Goal: Task Accomplishment & Management: Complete application form

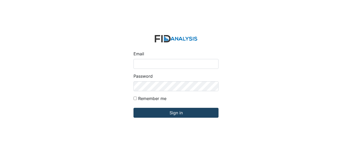
type input "fgraham@Lifeincorporated.com"
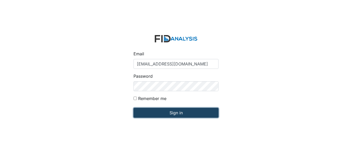
click at [176, 113] on input "Sign in" at bounding box center [176, 113] width 85 height 10
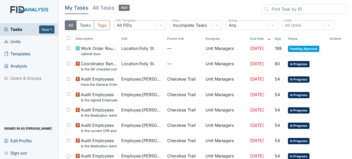
click at [16, 42] on span "Units" at bounding box center [12, 42] width 17 height 8
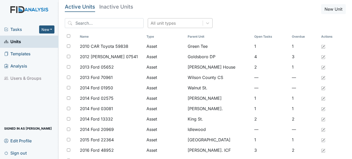
click at [169, 22] on div "All unit types" at bounding box center [175, 22] width 55 height 9
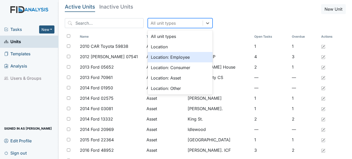
click at [149, 45] on div "Location" at bounding box center [180, 46] width 65 height 10
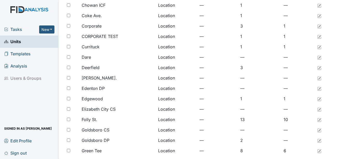
scroll to position [104, 0]
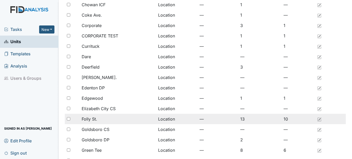
click at [99, 116] on div "Folly St." at bounding box center [118, 119] width 72 height 6
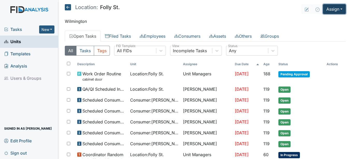
click at [337, 10] on button "Assign" at bounding box center [334, 9] width 23 height 10
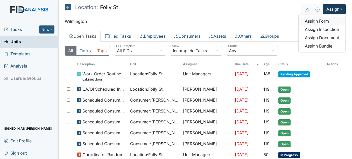
click at [322, 21] on link "Assign Form" at bounding box center [322, 21] width 47 height 8
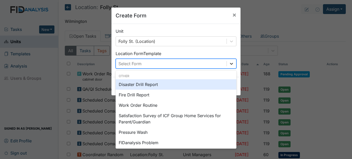
click at [230, 63] on icon at bounding box center [231, 64] width 3 height 2
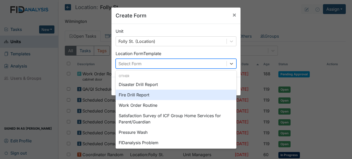
click at [134, 92] on div "Fire Drill Report" at bounding box center [176, 94] width 121 height 10
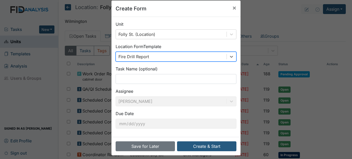
scroll to position [11, 0]
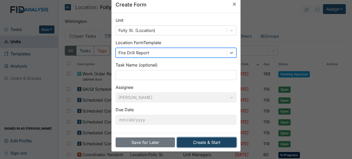
click at [219, 145] on button "Create & Start" at bounding box center [206, 142] width 59 height 10
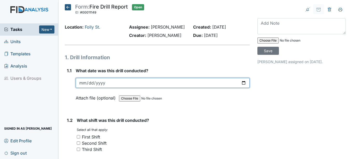
click at [237, 88] on input "date" at bounding box center [163, 83] width 174 height 10
click at [242, 88] on input "date" at bounding box center [163, 83] width 174 height 10
type input "[DATE]"
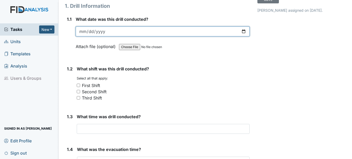
scroll to position [52, 0]
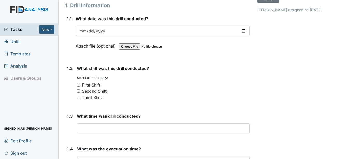
click at [79, 93] on input "Second Shift" at bounding box center [78, 90] width 3 height 3
checkbox input "true"
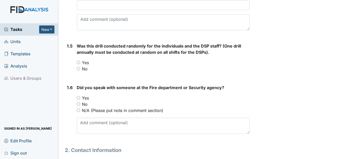
scroll to position [233, 0]
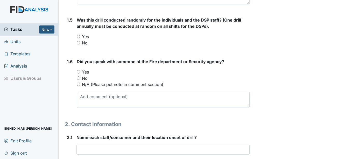
click at [79, 73] on input "Yes" at bounding box center [78, 71] width 3 height 3
radio input "true"
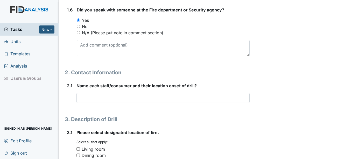
scroll to position [285, 0]
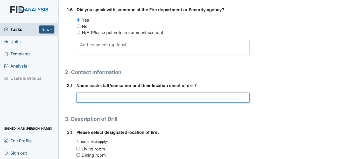
click at [117, 102] on input "text" at bounding box center [162, 98] width 173 height 10
click at [80, 102] on input "Hallway" at bounding box center [162, 98] width 173 height 10
click at [132, 102] on input "SB Hallway" at bounding box center [162, 98] width 173 height 10
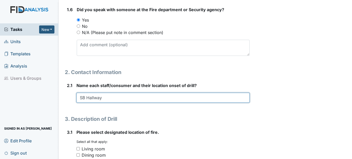
click at [88, 102] on input "SB Hallway" at bounding box center [162, 98] width 173 height 10
click at [85, 102] on input "SB Hallway" at bounding box center [162, 98] width 173 height 10
click at [112, 102] on input "SB/SM Hallway" at bounding box center [162, 98] width 173 height 10
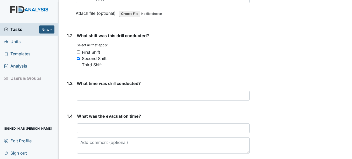
scroll to position [78, 0]
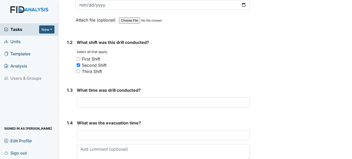
type input "SB/SM Hallway"
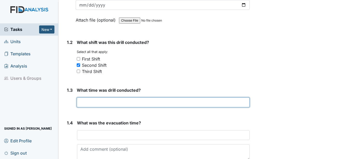
click at [104, 107] on input "text" at bounding box center [163, 102] width 173 height 10
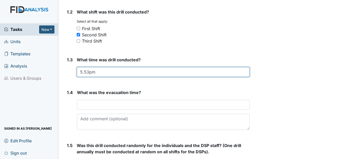
scroll to position [130, 0]
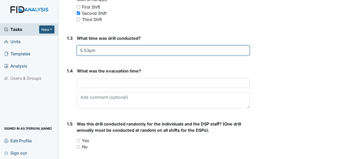
type input "5.53pm"
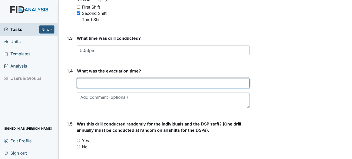
click at [111, 88] on input "text" at bounding box center [163, 83] width 172 height 10
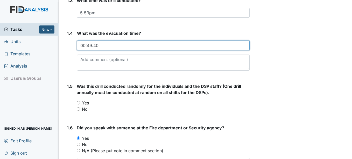
scroll to position [207, 0]
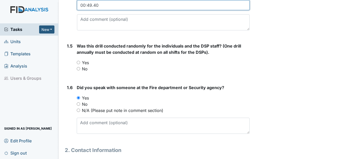
type input "00:49.40"
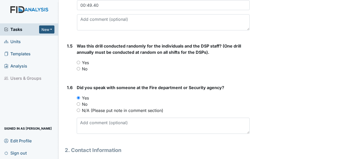
click at [78, 64] on input "Yes" at bounding box center [78, 62] width 3 height 3
radio input "true"
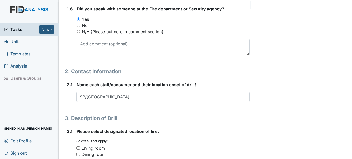
scroll to position [311, 0]
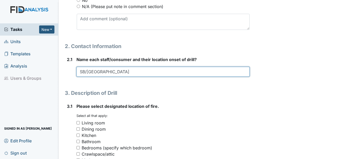
click at [123, 76] on input "SB/SM Hallway" at bounding box center [162, 72] width 173 height 10
click at [138, 76] on input "SB/SM Hallway TJ kitchen RRSM" at bounding box center [162, 72] width 173 height 10
click at [155, 76] on input "SB/SM Hallway TJ kitchen RR SM" at bounding box center [162, 72] width 173 height 10
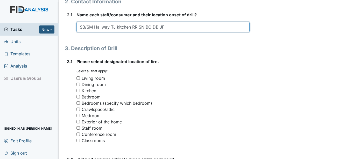
scroll to position [363, 0]
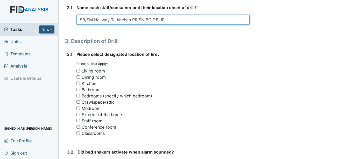
type input "SB/SM Hallway TJ kitchen RR SN BC DB JF"
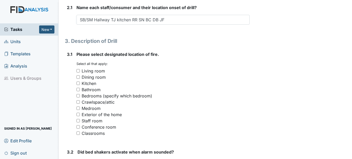
click at [78, 85] on input "Kitchen" at bounding box center [77, 82] width 3 height 3
checkbox input "true"
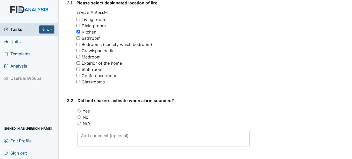
scroll to position [415, 0]
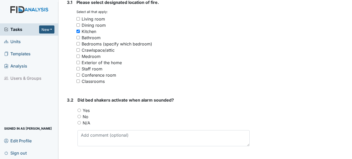
click at [80, 112] on input "Yes" at bounding box center [79, 109] width 3 height 3
radio input "true"
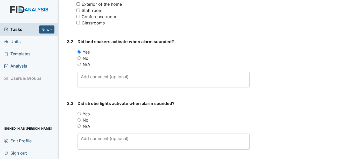
scroll to position [519, 0]
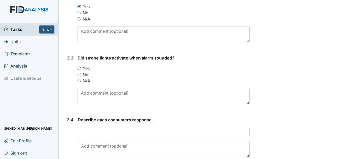
click at [79, 70] on input "Yes" at bounding box center [79, 67] width 3 height 3
radio input "true"
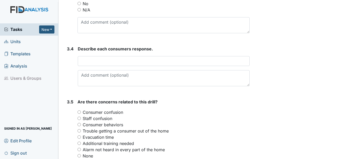
scroll to position [596, 0]
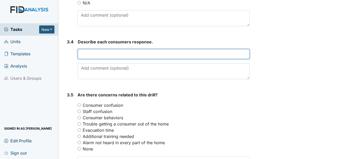
click at [99, 59] on input "text" at bounding box center [164, 54] width 172 height 10
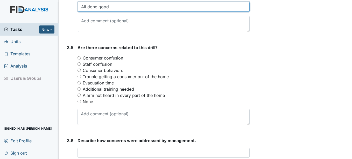
scroll to position [648, 0]
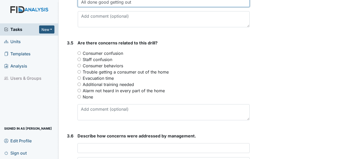
type input "All done good getting out"
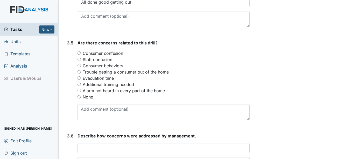
click at [80, 98] on input "None" at bounding box center [79, 96] width 3 height 3
radio input "true"
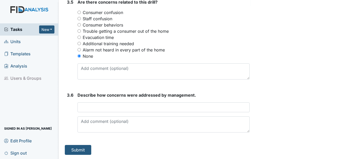
scroll to position [695, 0]
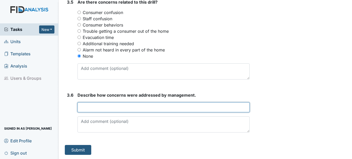
click at [88, 107] on input "text" at bounding box center [164, 107] width 172 height 10
type input "No Concerns"
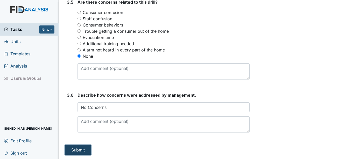
click at [73, 149] on button "Submit" at bounding box center [78, 150] width 26 height 10
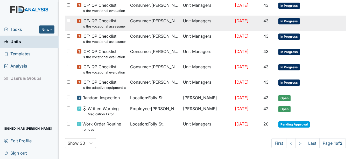
scroll to position [374, 0]
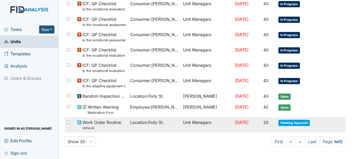
click at [292, 122] on span "Pending Approval" at bounding box center [293, 123] width 31 height 6
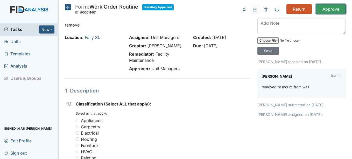
click at [324, 8] on input "Approve" at bounding box center [331, 9] width 30 height 10
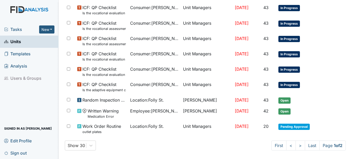
scroll to position [374, 0]
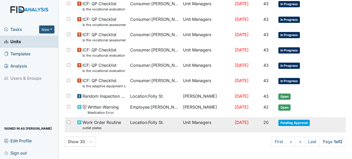
click at [287, 121] on span "Pending Approval" at bounding box center [293, 123] width 31 height 6
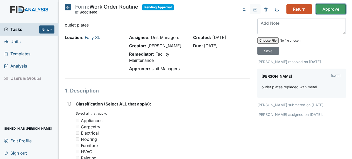
click at [323, 9] on input "Approve" at bounding box center [331, 9] width 30 height 10
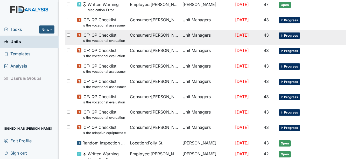
scroll to position [374, 0]
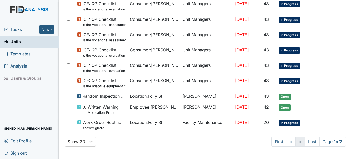
click at [296, 141] on link ">" at bounding box center [301, 141] width 10 height 10
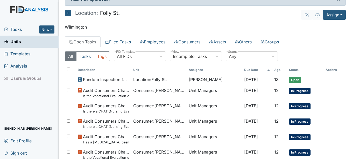
scroll to position [0, 0]
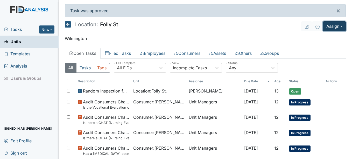
click at [329, 24] on button "Assign" at bounding box center [334, 26] width 23 height 10
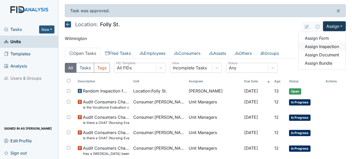
click at [320, 45] on link "Assign Inspection" at bounding box center [322, 46] width 47 height 8
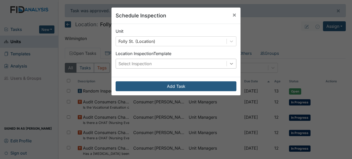
click at [231, 62] on icon at bounding box center [231, 63] width 5 height 5
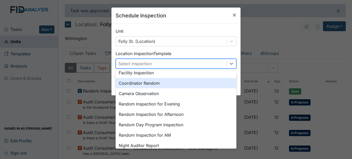
scroll to position [52, 0]
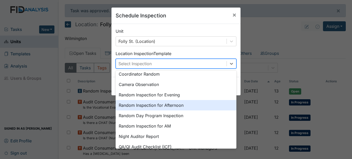
click at [160, 107] on div "Random Inspection for Afternoon" at bounding box center [176, 105] width 121 height 10
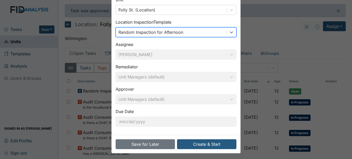
scroll to position [33, 0]
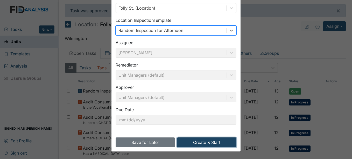
click at [211, 143] on button "Create & Start" at bounding box center [206, 142] width 59 height 10
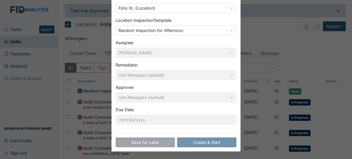
scroll to position [15, 0]
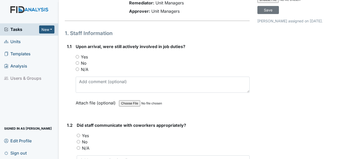
scroll to position [26, 0]
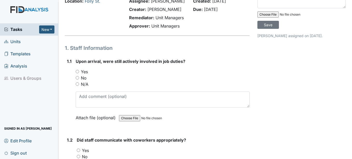
click at [77, 73] on input "Yes" at bounding box center [77, 71] width 3 height 3
radio input "true"
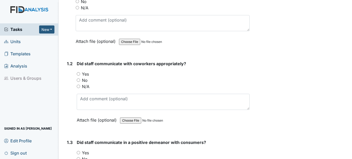
scroll to position [104, 0]
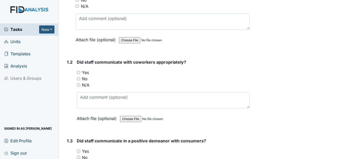
click at [78, 74] on input "Yes" at bounding box center [78, 72] width 3 height 3
radio input "true"
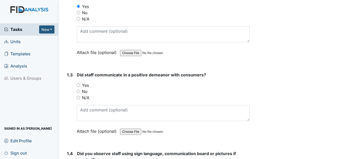
scroll to position [181, 0]
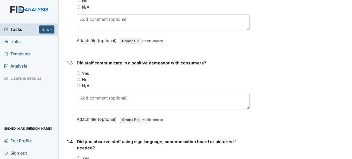
click at [78, 75] on input "Yes" at bounding box center [78, 72] width 3 height 3
radio input "true"
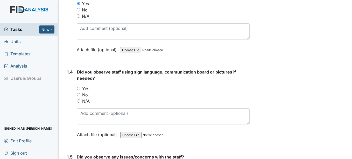
scroll to position [259, 0]
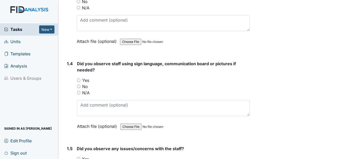
click at [78, 88] on input "No" at bounding box center [78, 86] width 3 height 3
radio input "true"
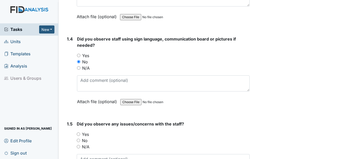
scroll to position [337, 0]
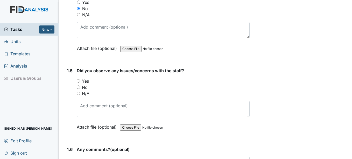
click at [77, 89] on input "No" at bounding box center [78, 86] width 3 height 3
radio input "true"
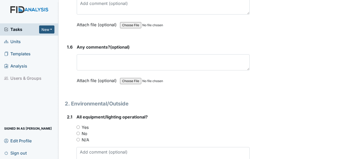
scroll to position [441, 0]
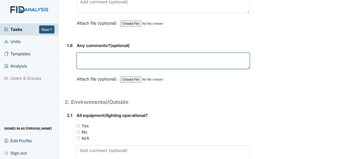
drag, startPoint x: 101, startPoint y: 66, endPoint x: 104, endPoint y: 66, distance: 3.4
click at [102, 66] on textarea at bounding box center [163, 61] width 173 height 16
drag, startPoint x: 97, startPoint y: 51, endPoint x: 95, endPoint y: 56, distance: 5.8
click at [96, 53] on div "Any comments? (optional) No This field is required. Attach file (optional) You …" at bounding box center [163, 63] width 173 height 43
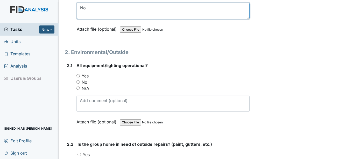
scroll to position [493, 0]
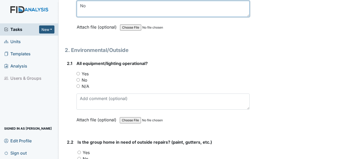
type textarea "No"
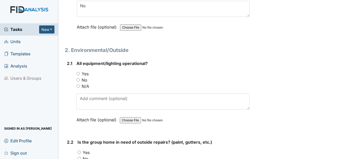
click at [78, 75] on input "Yes" at bounding box center [77, 73] width 3 height 3
radio input "true"
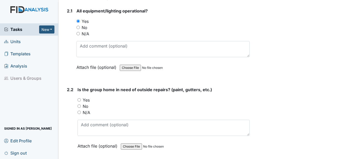
scroll to position [570, 0]
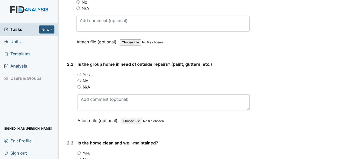
click at [78, 76] on input "Yes" at bounding box center [79, 74] width 3 height 3
radio input "true"
click at [80, 82] on input "No" at bounding box center [79, 80] width 3 height 3
radio input "true"
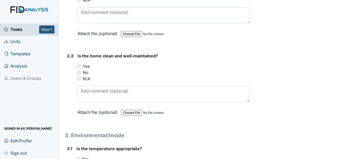
scroll to position [648, 0]
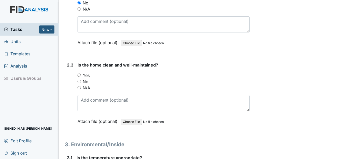
click at [79, 77] on input "Yes" at bounding box center [79, 74] width 3 height 3
radio input "true"
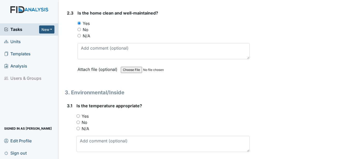
scroll to position [726, 0]
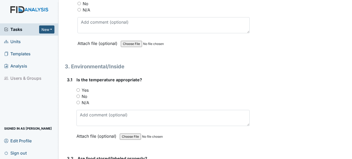
click at [78, 93] on div "Yes" at bounding box center [162, 90] width 173 height 6
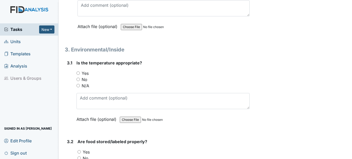
scroll to position [752, 0]
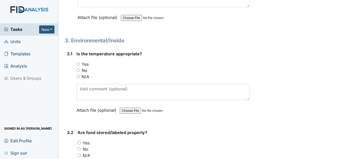
click at [79, 66] on input "Yes" at bounding box center [77, 63] width 3 height 3
radio input "true"
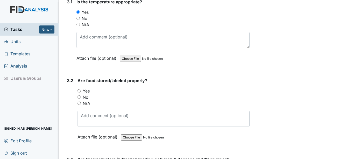
scroll to position [830, 0]
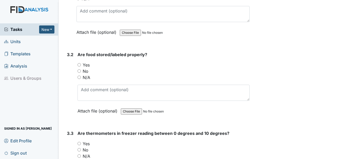
click at [79, 66] on input "Yes" at bounding box center [79, 64] width 3 height 3
radio input "true"
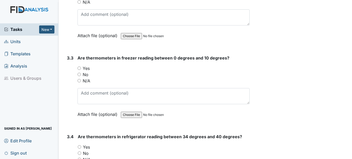
scroll to position [907, 0]
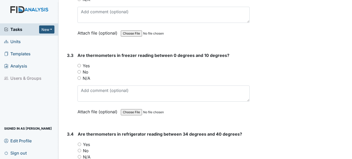
click at [79, 67] on input "Yes" at bounding box center [79, 65] width 3 height 3
radio input "true"
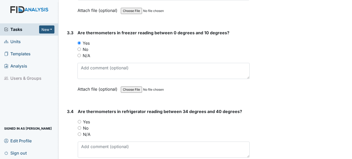
scroll to position [985, 0]
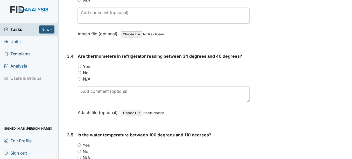
click at [79, 68] on input "Yes" at bounding box center [79, 66] width 3 height 3
radio input "true"
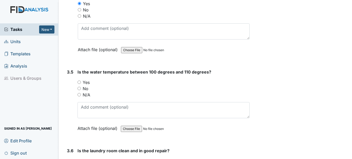
scroll to position [1063, 0]
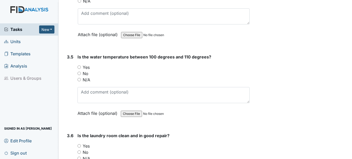
click at [79, 70] on div "Yes" at bounding box center [164, 67] width 172 height 6
click at [80, 69] on input "Yes" at bounding box center [79, 66] width 3 height 3
radio input "true"
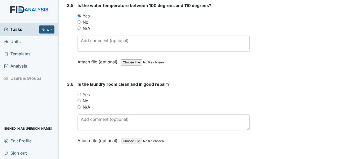
scroll to position [1115, 0]
click at [81, 95] on input "Yes" at bounding box center [79, 93] width 3 height 3
radio input "true"
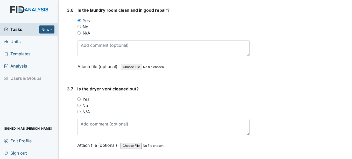
scroll to position [1193, 0]
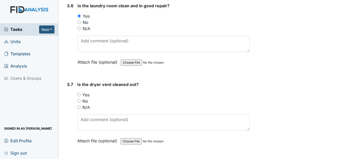
click at [80, 96] on input "Yes" at bounding box center [78, 94] width 3 height 3
radio input "true"
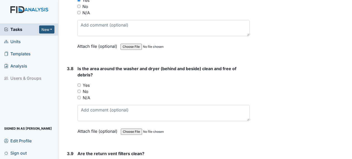
scroll to position [1296, 0]
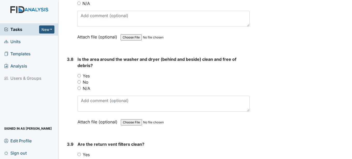
click at [81, 85] on div "No" at bounding box center [164, 82] width 172 height 6
click at [78, 79] on div "Is the area around the washer and dryer (behind and beside) clean and free of d…" at bounding box center [164, 92] width 172 height 72
click at [81, 77] on input "Yes" at bounding box center [79, 75] width 3 height 3
radio input "true"
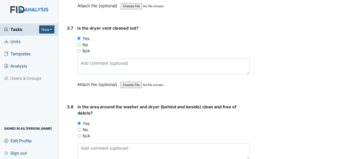
scroll to position [1245, 0]
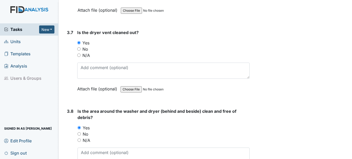
click at [78, 51] on input "No" at bounding box center [78, 48] width 3 height 3
radio input "true"
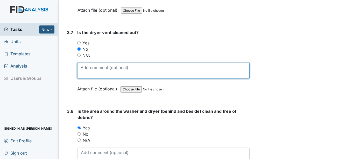
click at [87, 69] on textarea at bounding box center [163, 70] width 172 height 16
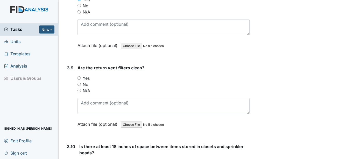
scroll to position [1374, 0]
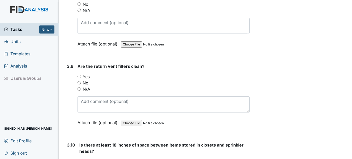
type textarea "In use"
click at [82, 80] on div "Yes" at bounding box center [164, 76] width 172 height 6
click at [78, 78] on input "Yes" at bounding box center [79, 76] width 3 height 3
radio input "true"
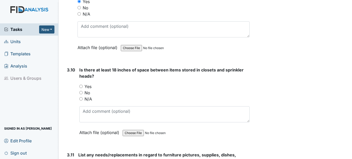
scroll to position [1452, 0]
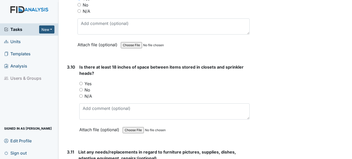
click at [81, 85] on input "Yes" at bounding box center [80, 83] width 3 height 3
radio input "true"
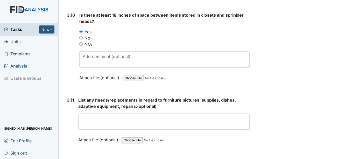
scroll to position [1530, 0]
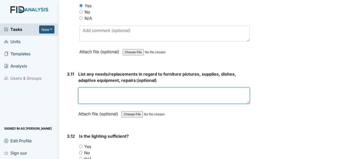
click at [172, 103] on textarea at bounding box center [163, 95] width 171 height 16
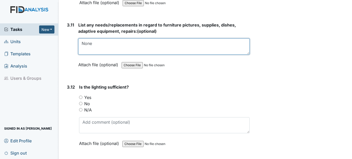
scroll to position [1582, 0]
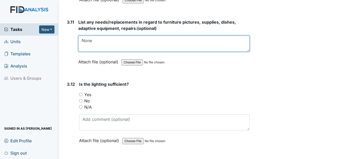
type textarea "None"
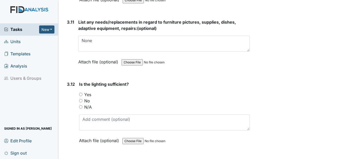
click at [80, 96] on input "Yes" at bounding box center [80, 94] width 3 height 3
radio input "true"
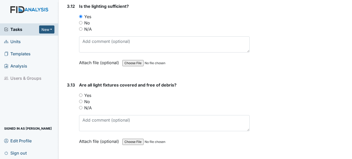
click at [81, 97] on input "Yes" at bounding box center [80, 94] width 3 height 3
radio input "true"
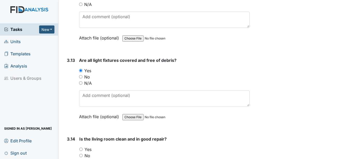
scroll to position [1737, 0]
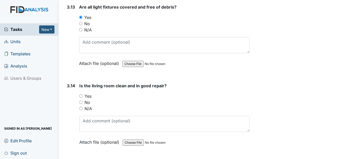
click at [81, 97] on input "Yes" at bounding box center [80, 95] width 3 height 3
radio input "true"
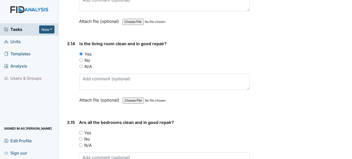
scroll to position [1841, 0]
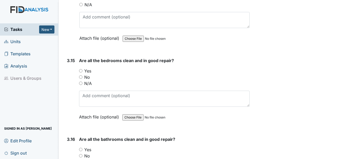
click at [81, 72] on input "Yes" at bounding box center [80, 70] width 3 height 3
radio input "true"
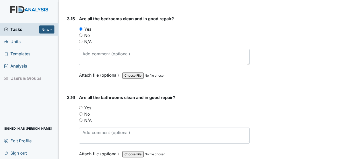
scroll to position [1919, 0]
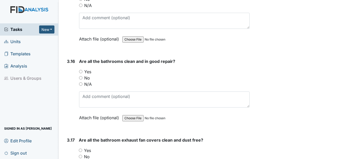
click at [82, 73] on input "Yes" at bounding box center [80, 71] width 3 height 3
radio input "true"
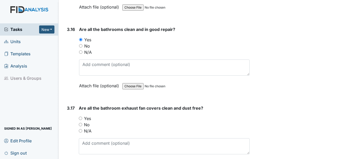
scroll to position [1996, 0]
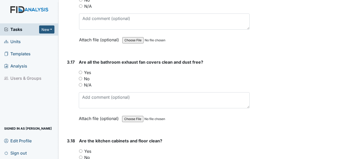
click at [82, 74] on input "Yes" at bounding box center [80, 72] width 3 height 3
radio input "true"
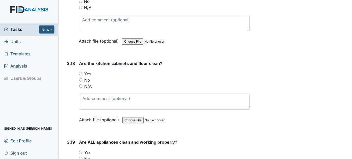
scroll to position [2074, 0]
click at [82, 75] on input "Yes" at bounding box center [80, 72] width 3 height 3
radio input "true"
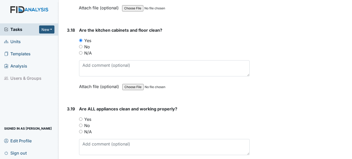
scroll to position [2152, 0]
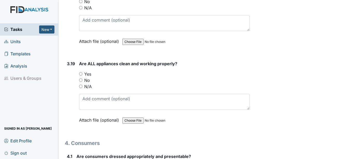
click at [82, 75] on input "Yes" at bounding box center [80, 73] width 3 height 3
radio input "true"
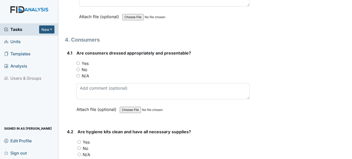
scroll to position [2256, 0]
click at [79, 64] on input "Yes" at bounding box center [77, 62] width 3 height 3
radio input "true"
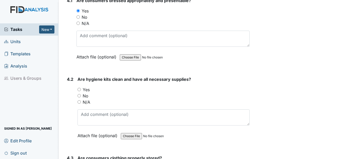
scroll to position [2333, 0]
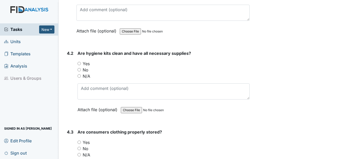
click at [78, 65] on input "Yes" at bounding box center [79, 63] width 3 height 3
radio input "true"
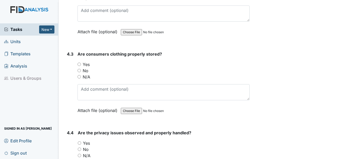
click at [78, 66] on input "Yes" at bounding box center [79, 63] width 3 height 3
radio input "true"
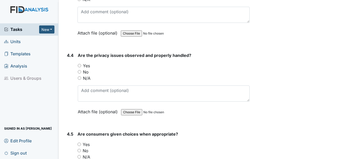
scroll to position [2489, 0]
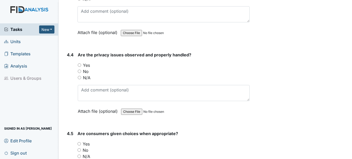
click at [78, 67] on input "Yes" at bounding box center [79, 64] width 3 height 3
radio input "true"
click at [80, 73] on input "No" at bounding box center [79, 70] width 3 height 3
radio input "true"
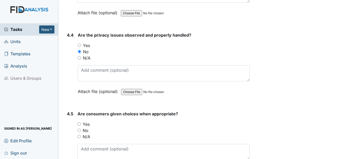
scroll to position [2593, 0]
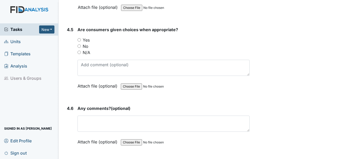
click at [80, 41] on input "Yes" at bounding box center [79, 39] width 3 height 3
radio input "true"
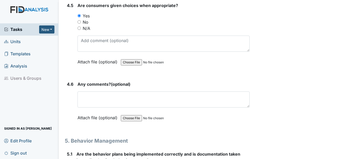
scroll to position [2645, 0]
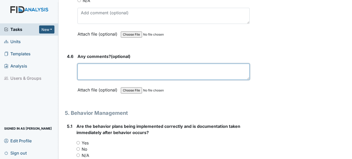
click at [120, 73] on textarea at bounding box center [164, 72] width 172 height 16
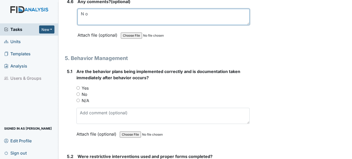
scroll to position [2671, 0]
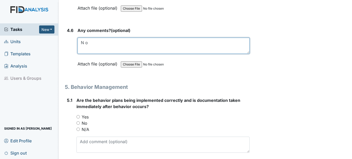
click at [85, 51] on textarea "N o" at bounding box center [164, 46] width 172 height 16
click at [85, 50] on textarea "N o" at bounding box center [164, 46] width 172 height 16
type textarea "No"
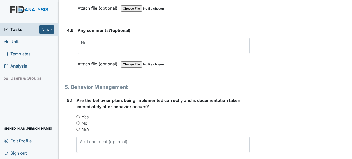
click at [78, 124] on input "No" at bounding box center [77, 122] width 3 height 3
radio input "true"
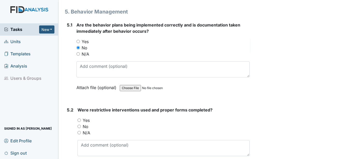
scroll to position [2748, 0]
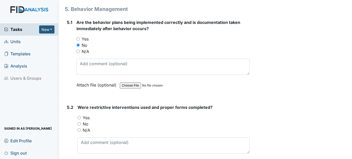
click at [84, 133] on label "N/A" at bounding box center [87, 130] width 8 height 6
click at [81, 131] on input "N/A" at bounding box center [79, 129] width 3 height 3
radio input "true"
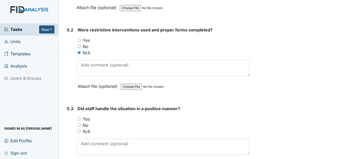
scroll to position [2826, 0]
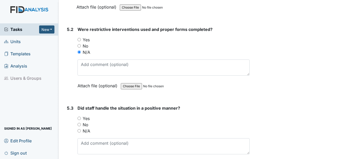
click at [80, 132] on input "N/A" at bounding box center [79, 130] width 3 height 3
radio input "true"
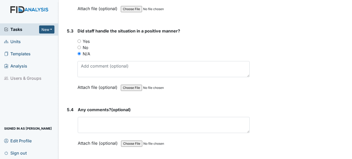
scroll to position [2904, 0]
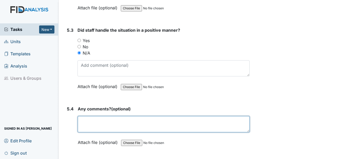
click at [90, 128] on textarea at bounding box center [164, 124] width 172 height 16
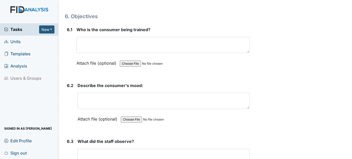
scroll to position [3059, 0]
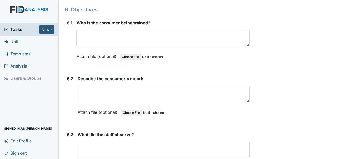
type textarea "No"
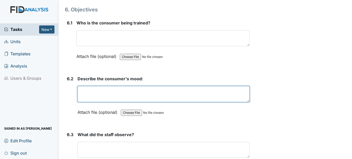
click at [118, 101] on textarea at bounding box center [164, 94] width 172 height 16
type textarea "Good"
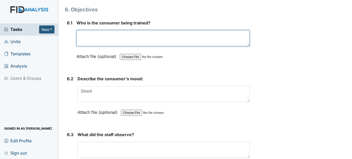
click at [141, 41] on textarea at bounding box center [162, 38] width 173 height 16
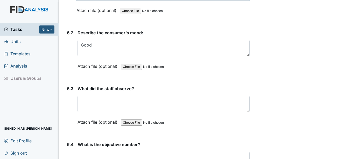
scroll to position [3111, 0]
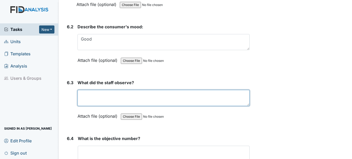
click at [125, 103] on textarea at bounding box center [164, 98] width 172 height 16
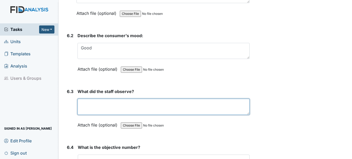
scroll to position [3085, 0]
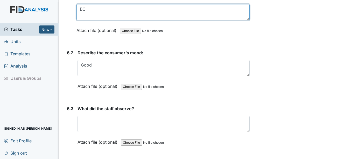
click at [106, 18] on textarea "BC" at bounding box center [162, 12] width 173 height 16
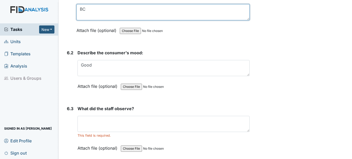
type textarea "B"
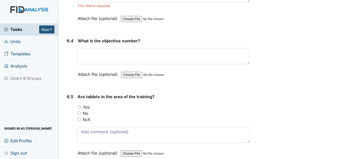
scroll to position [3215, 0]
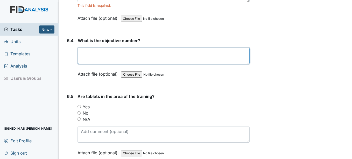
click at [94, 64] on textarea at bounding box center [164, 56] width 172 height 16
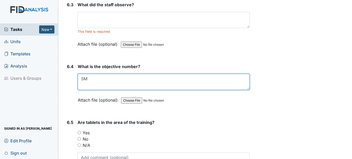
type textarea "S"
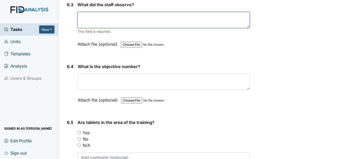
click at [100, 23] on textarea at bounding box center [164, 20] width 172 height 16
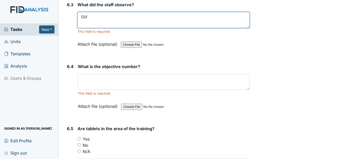
type textarea "SM"
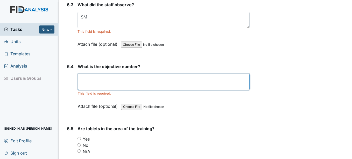
click at [109, 88] on textarea at bounding box center [164, 82] width 172 height 16
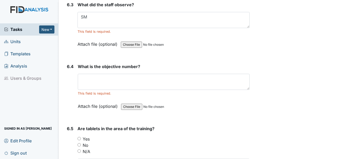
click at [79, 140] on input "Yes" at bounding box center [79, 138] width 3 height 3
radio input "true"
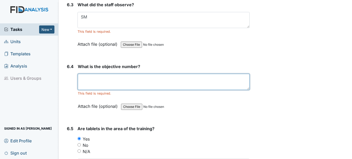
click at [110, 89] on textarea at bounding box center [164, 82] width 172 height 16
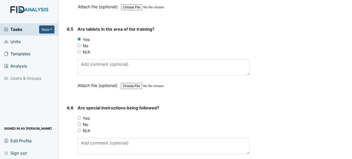
scroll to position [3325, 0]
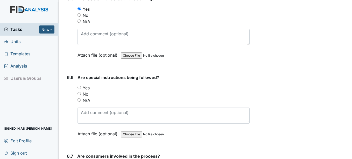
type textarea "DIL020"
click at [80, 89] on input "Yes" at bounding box center [79, 87] width 3 height 3
radio input "true"
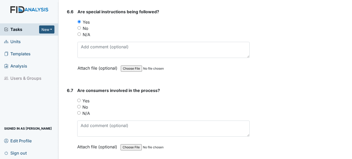
scroll to position [3402, 0]
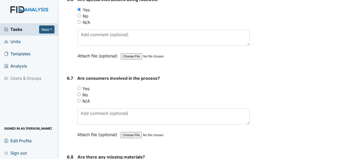
click at [79, 92] on div "Yes" at bounding box center [163, 88] width 172 height 6
click at [79, 90] on input "Yes" at bounding box center [78, 87] width 3 height 3
radio input "true"
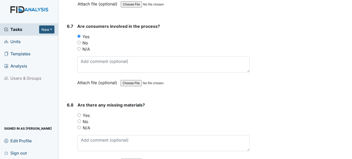
scroll to position [3480, 0]
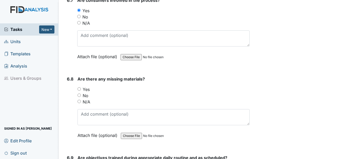
click at [81, 97] on input "No" at bounding box center [79, 94] width 3 height 3
radio input "true"
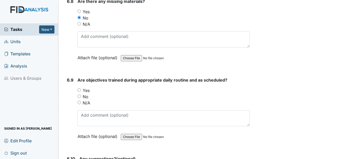
scroll to position [3558, 0]
click at [83, 99] on label "No" at bounding box center [86, 96] width 6 height 6
click at [81, 97] on input "No" at bounding box center [79, 95] width 3 height 3
radio input "true"
click at [80, 91] on input "Yes" at bounding box center [79, 89] width 3 height 3
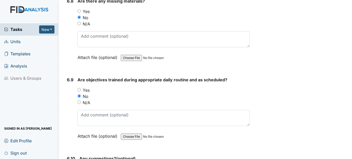
radio input "true"
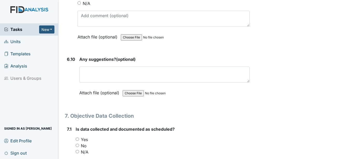
scroll to position [3662, 0]
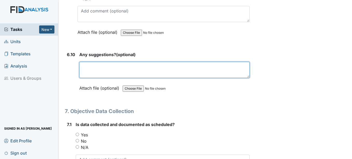
click at [105, 78] on textarea at bounding box center [164, 70] width 170 height 16
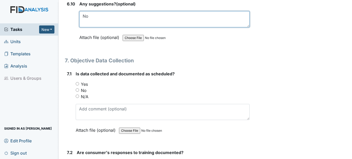
scroll to position [3714, 0]
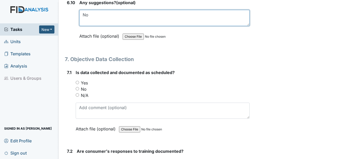
type textarea "No"
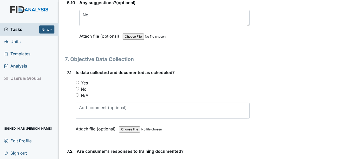
click at [77, 84] on input "Yes" at bounding box center [77, 82] width 3 height 3
radio input "true"
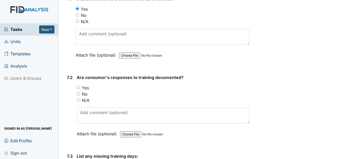
scroll to position [3791, 0]
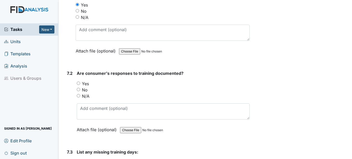
click at [82, 87] on label "Yes" at bounding box center [85, 83] width 7 height 6
click at [80, 85] on input "Yes" at bounding box center [78, 82] width 3 height 3
radio input "true"
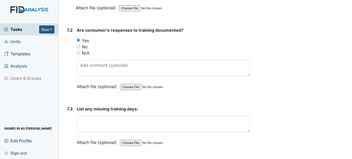
scroll to position [3843, 0]
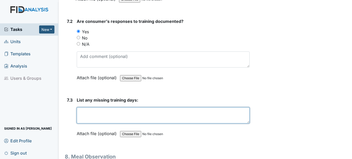
click at [104, 114] on textarea at bounding box center [163, 115] width 173 height 16
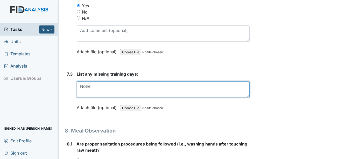
scroll to position [3947, 0]
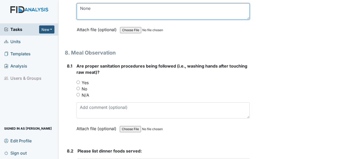
type textarea "None"
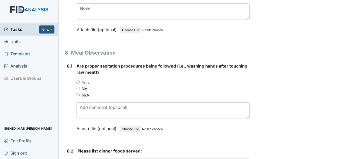
click at [78, 84] on input "Yes" at bounding box center [77, 81] width 3 height 3
radio input "true"
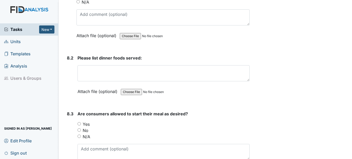
scroll to position [4051, 0]
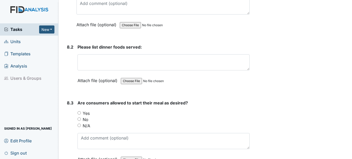
click at [130, 58] on div "Please list dinner foods served: This field is required. Attach file (optional)…" at bounding box center [164, 65] width 172 height 43
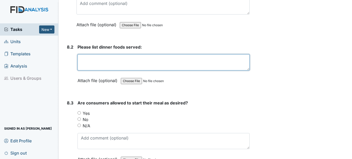
click at [131, 65] on textarea at bounding box center [164, 62] width 172 height 16
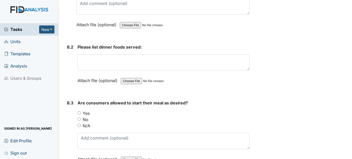
click at [80, 118] on div "Are consumers allowed to start their meal as desired? You must select one of th…" at bounding box center [164, 133] width 172 height 66
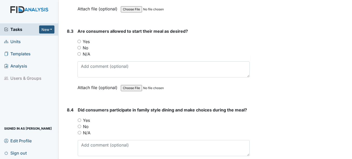
scroll to position [4128, 0]
click at [79, 121] on input "Yes" at bounding box center [79, 119] width 3 height 3
radio input "true"
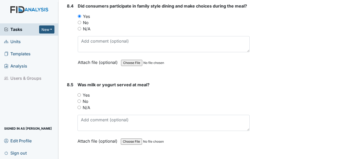
scroll to position [4232, 0]
click at [82, 98] on div "Yes" at bounding box center [164, 95] width 172 height 6
click at [81, 96] on input "Yes" at bounding box center [79, 94] width 3 height 3
radio input "true"
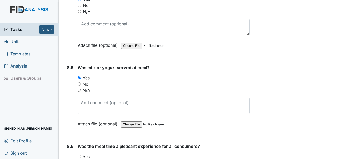
scroll to position [4284, 0]
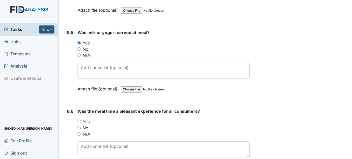
click at [80, 123] on input "Yes" at bounding box center [79, 121] width 3 height 3
radio input "true"
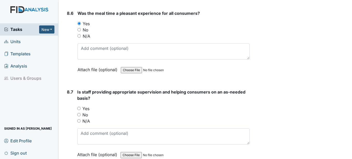
scroll to position [4388, 0]
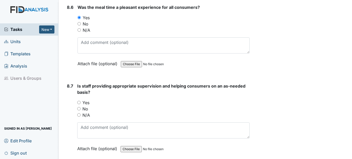
click at [78, 104] on input "Yes" at bounding box center [78, 102] width 3 height 3
radio input "true"
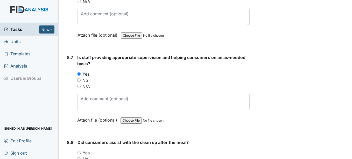
scroll to position [4466, 0]
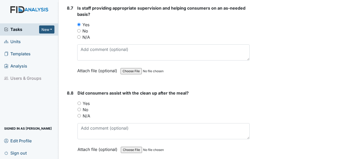
click at [79, 105] on input "Yes" at bounding box center [79, 102] width 3 height 3
radio input "true"
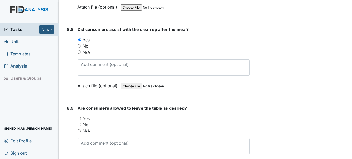
scroll to position [4543, 0]
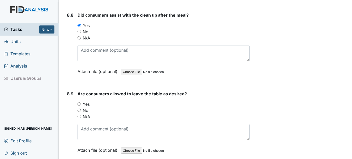
click at [79, 106] on input "Yes" at bounding box center [79, 103] width 3 height 3
radio input "true"
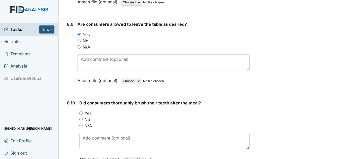
scroll to position [4621, 0]
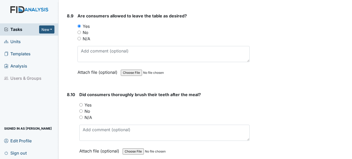
click at [79, 110] on div "8.10 Did consumers thoroughly brush their teeth after the meal? You must select…" at bounding box center [157, 126] width 185 height 70
click at [82, 108] on div "Yes" at bounding box center [164, 105] width 170 height 6
click at [81, 106] on input "Yes" at bounding box center [80, 104] width 3 height 3
radio input "true"
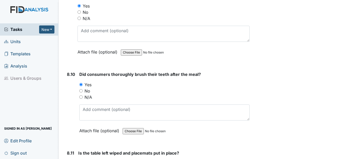
scroll to position [4725, 0]
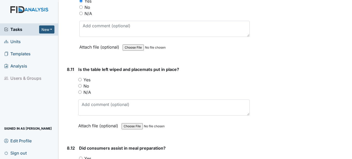
click at [85, 83] on label "Yes" at bounding box center [86, 79] width 7 height 6
click at [82, 81] on input "Yes" at bounding box center [79, 79] width 3 height 3
radio input "true"
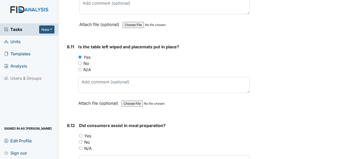
scroll to position [4777, 0]
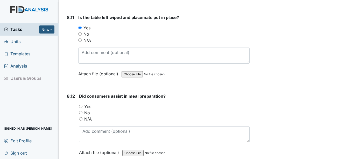
click at [82, 108] on input "Yes" at bounding box center [80, 105] width 3 height 3
radio input "true"
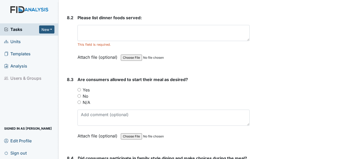
scroll to position [4077, 0]
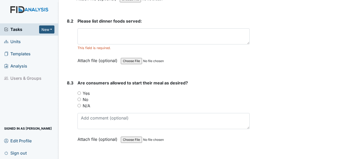
click at [117, 33] on div "Please list dinner foods served: This field is required. Attach file (optional)…" at bounding box center [164, 42] width 172 height 49
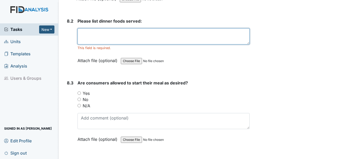
click at [117, 42] on textarea at bounding box center [164, 36] width 172 height 16
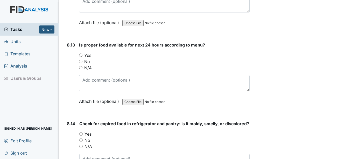
scroll to position [4854, 0]
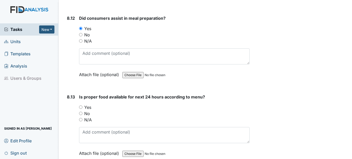
type textarea "Corn Biscuit Spaghetti Green beans water milk kool aid"
click at [81, 109] on input "Yes" at bounding box center [80, 106] width 3 height 3
radio input "true"
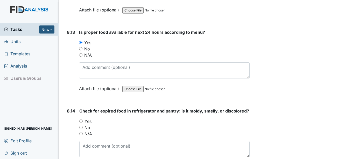
scroll to position [4932, 0]
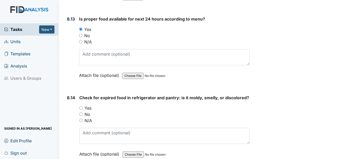
click at [80, 116] on div "Check for expired food in refrigerator and pantry: is it moldy, smelly, or disc…" at bounding box center [164, 127] width 170 height 66
click at [80, 109] on input "Yes" at bounding box center [80, 107] width 3 height 3
radio input "true"
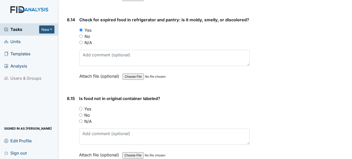
click at [80, 110] on input "Yes" at bounding box center [80, 108] width 3 height 3
radio input "true"
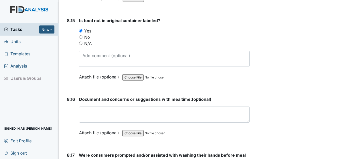
scroll to position [5114, 0]
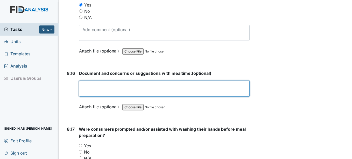
click at [107, 96] on textarea at bounding box center [164, 88] width 170 height 16
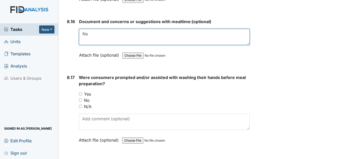
scroll to position [5166, 0]
type textarea "No"
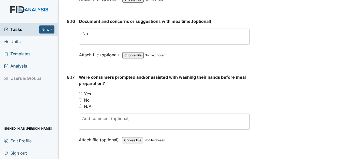
click at [80, 97] on div "Yes" at bounding box center [164, 93] width 171 height 6
click at [81, 95] on input "Yes" at bounding box center [80, 93] width 3 height 3
radio input "true"
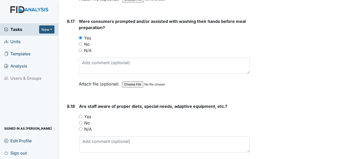
scroll to position [5243, 0]
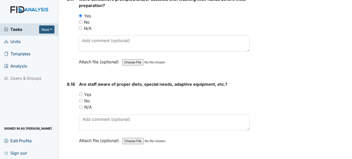
click at [83, 104] on div "No" at bounding box center [164, 100] width 170 height 6
click at [82, 96] on input "Yes" at bounding box center [80, 94] width 3 height 3
radio input "true"
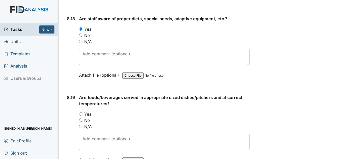
scroll to position [5321, 0]
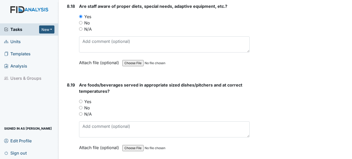
click at [82, 103] on input "Yes" at bounding box center [80, 101] width 3 height 3
radio input "true"
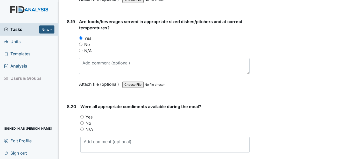
scroll to position [5399, 0]
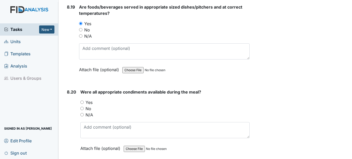
click at [82, 104] on input "Yes" at bounding box center [81, 101] width 3 height 3
radio input "true"
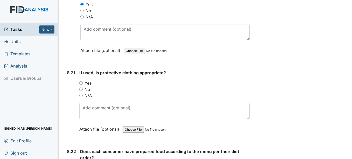
scroll to position [5503, 0]
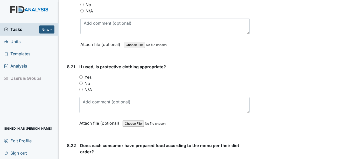
click at [82, 79] on input "Yes" at bounding box center [80, 76] width 3 height 3
radio input "true"
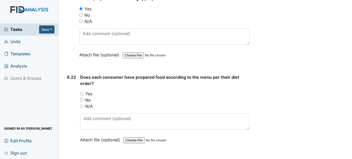
scroll to position [5580, 0]
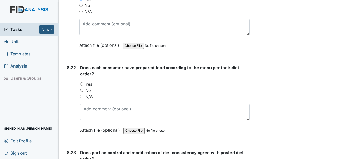
click at [81, 86] on input "Yes" at bounding box center [81, 83] width 3 height 3
radio input "true"
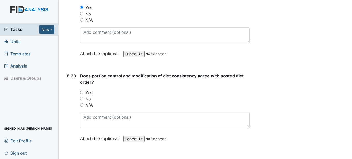
scroll to position [5658, 0]
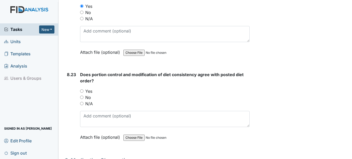
click at [82, 93] on input "Yes" at bounding box center [81, 90] width 3 height 3
radio input "true"
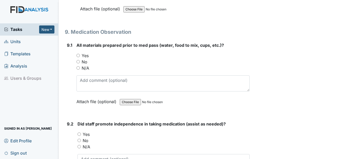
scroll to position [5788, 0]
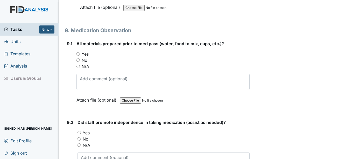
click at [78, 68] on input "N/A" at bounding box center [77, 66] width 3 height 3
radio input "true"
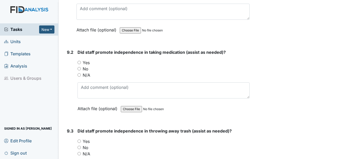
scroll to position [5866, 0]
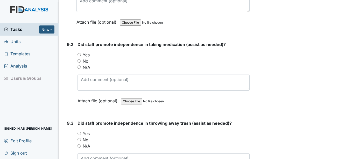
click at [79, 69] on input "N/A" at bounding box center [79, 66] width 3 height 3
radio input "true"
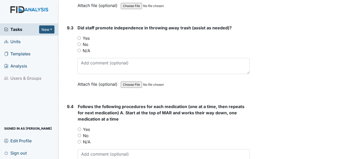
scroll to position [5969, 0]
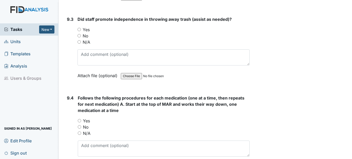
click at [80, 44] on input "N/A" at bounding box center [79, 41] width 3 height 3
radio input "true"
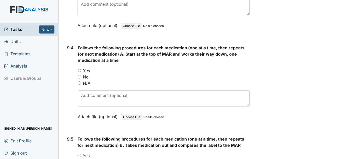
scroll to position [6021, 0]
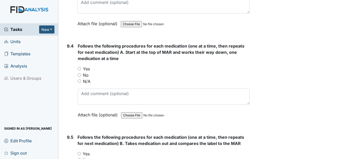
click at [78, 83] on input "N/A" at bounding box center [79, 80] width 3 height 3
radio input "true"
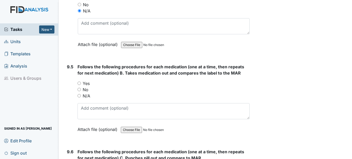
scroll to position [6099, 0]
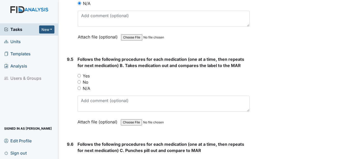
click at [79, 90] on input "N/A" at bounding box center [79, 87] width 3 height 3
radio input "true"
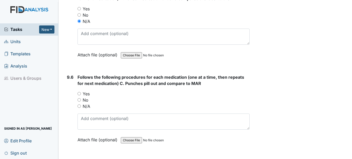
scroll to position [6177, 0]
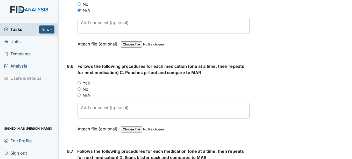
click at [80, 97] on input "N/A" at bounding box center [79, 94] width 3 height 3
radio input "true"
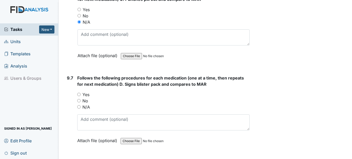
scroll to position [6255, 0]
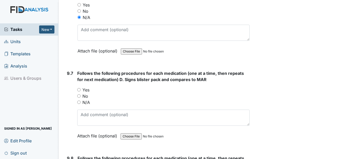
click at [80, 104] on input "N/A" at bounding box center [78, 101] width 3 height 3
radio input "true"
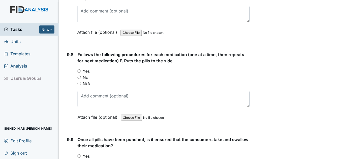
scroll to position [6358, 0]
click at [80, 86] on div "N/A" at bounding box center [164, 83] width 172 height 6
click at [80, 85] on input "N/A" at bounding box center [79, 82] width 3 height 3
radio input "true"
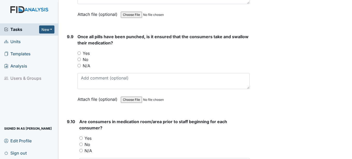
scroll to position [6462, 0]
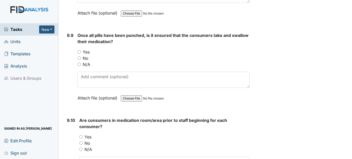
click at [80, 66] on input "N/A" at bounding box center [79, 63] width 3 height 3
radio input "true"
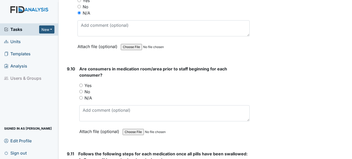
scroll to position [6514, 0]
click at [82, 99] on input "N/A" at bounding box center [80, 96] width 3 height 3
radio input "true"
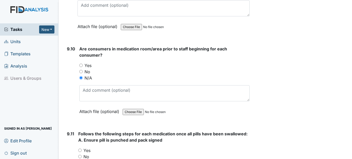
scroll to position [6592, 0]
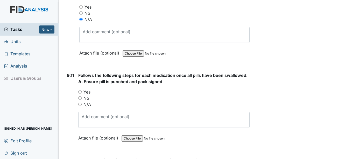
click at [80, 106] on input "N/A" at bounding box center [79, 103] width 3 height 3
radio input "true"
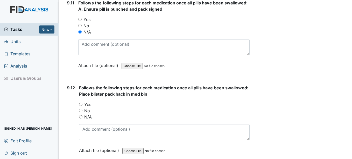
scroll to position [6669, 0]
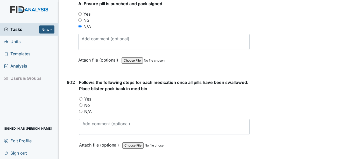
click at [81, 113] on input "N/A" at bounding box center [80, 110] width 3 height 3
radio input "true"
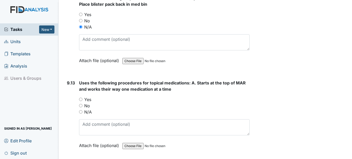
scroll to position [6773, 0]
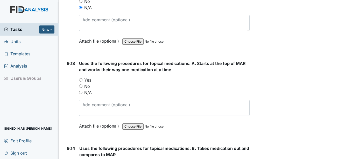
click at [80, 94] on input "N/A" at bounding box center [80, 91] width 3 height 3
radio input "true"
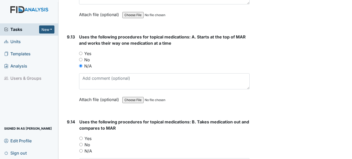
scroll to position [6851, 0]
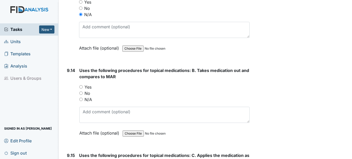
click at [80, 101] on input "N/A" at bounding box center [80, 98] width 3 height 3
radio input "true"
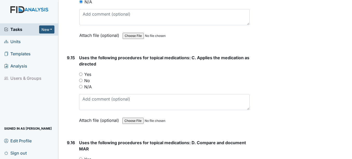
scroll to position [6955, 0]
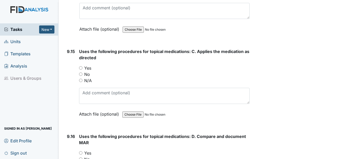
click at [81, 82] on input "N/A" at bounding box center [80, 80] width 3 height 3
radio input "true"
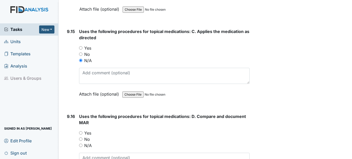
scroll to position [7058, 0]
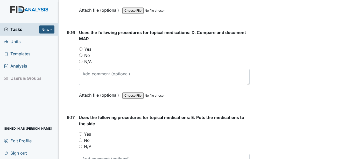
click at [81, 63] on input "N/A" at bounding box center [80, 61] width 3 height 3
radio input "true"
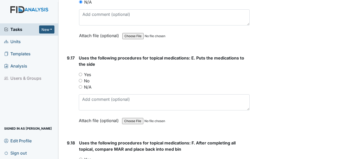
scroll to position [7136, 0]
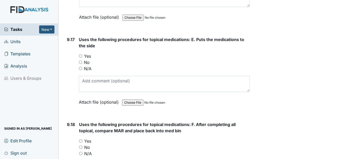
click at [81, 70] on input "N/A" at bounding box center [80, 68] width 3 height 3
radio input "true"
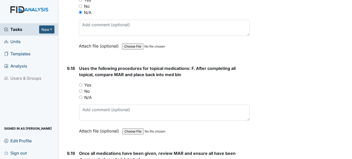
scroll to position [7214, 0]
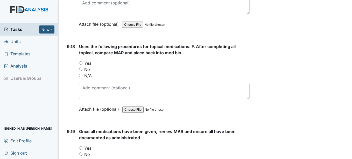
click at [82, 79] on div "N/A" at bounding box center [164, 75] width 170 height 6
click at [82, 77] on input "N/A" at bounding box center [80, 75] width 3 height 3
radio input "true"
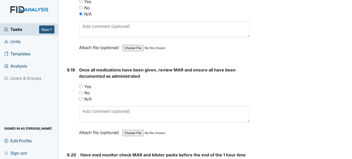
scroll to position [0, 0]
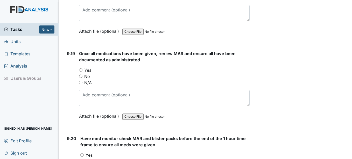
click at [82, 84] on input "N/A" at bounding box center [80, 82] width 3 height 3
radio input "true"
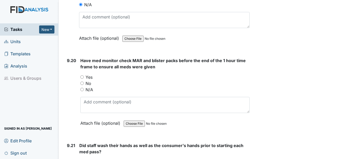
click at [83, 91] on input "N/A" at bounding box center [81, 89] width 3 height 3
radio input "true"
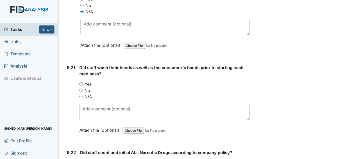
click at [83, 98] on input "N/A" at bounding box center [80, 96] width 3 height 3
radio input "true"
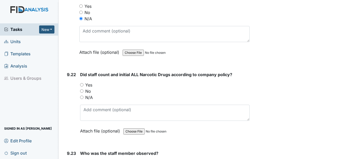
click at [83, 99] on input "N/A" at bounding box center [81, 96] width 3 height 3
radio input "true"
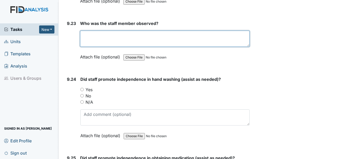
click at [108, 47] on textarea at bounding box center [164, 39] width 169 height 16
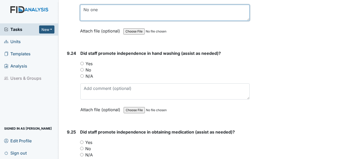
type textarea "No one"
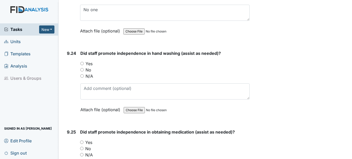
click at [82, 78] on input "N/A" at bounding box center [81, 75] width 3 height 3
radio input "true"
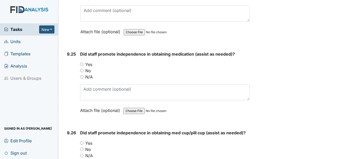
click at [81, 78] on input "N/A" at bounding box center [81, 76] width 3 height 3
radio input "true"
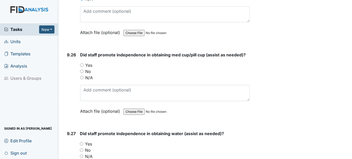
click at [81, 79] on input "N/A" at bounding box center [81, 77] width 3 height 3
radio input "true"
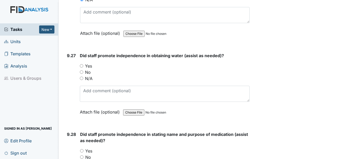
click at [81, 80] on input "N/A" at bounding box center [81, 77] width 3 height 3
radio input "true"
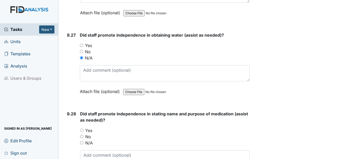
scroll to position [7966, 0]
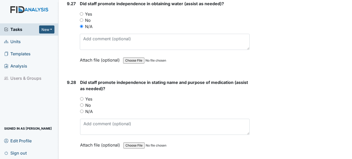
click at [81, 113] on input "N/A" at bounding box center [81, 110] width 3 height 3
radio input "true"
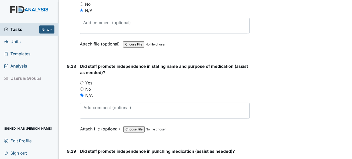
scroll to position [8044, 0]
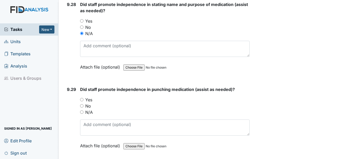
click at [82, 115] on div "N/A" at bounding box center [164, 112] width 169 height 6
click at [82, 114] on input "N/A" at bounding box center [81, 111] width 3 height 3
radio input "true"
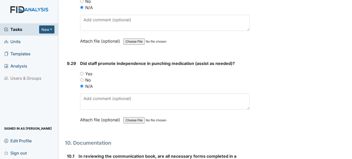
scroll to position [8121, 0]
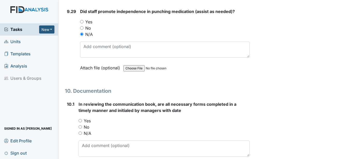
click at [80, 135] on input "N/A" at bounding box center [80, 132] width 3 height 3
radio input "true"
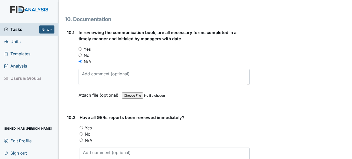
scroll to position [8199, 0]
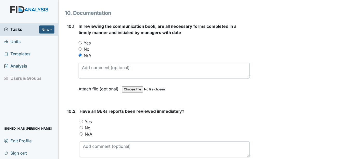
click at [82, 135] on input "N/A" at bounding box center [81, 133] width 3 height 3
radio input "true"
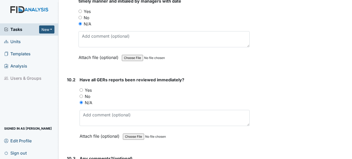
scroll to position [8277, 0]
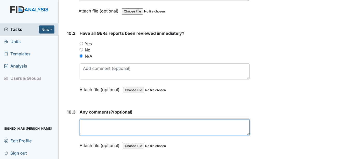
click at [96, 135] on textarea at bounding box center [165, 127] width 170 height 16
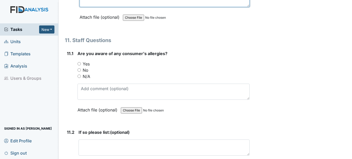
scroll to position [8407, 0]
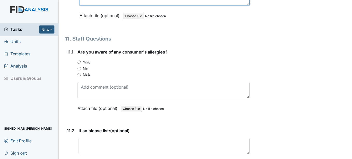
type textarea "none"
click at [80, 76] on input "N/A" at bounding box center [79, 74] width 3 height 3
radio input "true"
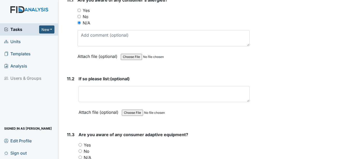
scroll to position [8484, 0]
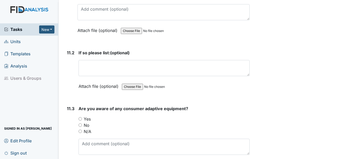
click at [79, 133] on input "N/A" at bounding box center [80, 130] width 3 height 3
radio input "true"
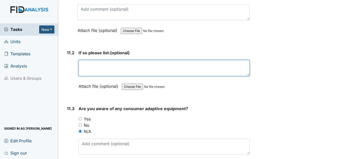
click at [107, 74] on textarea at bounding box center [164, 68] width 171 height 16
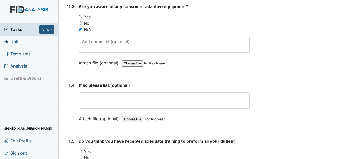
scroll to position [8588, 0]
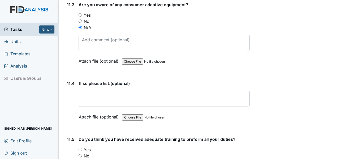
type textarea "no"
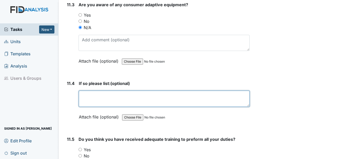
click at [90, 107] on textarea at bounding box center [164, 98] width 171 height 16
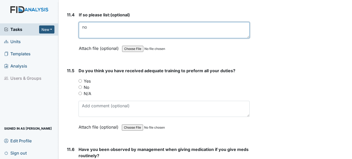
scroll to position [8666, 0]
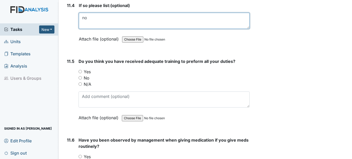
type textarea "no"
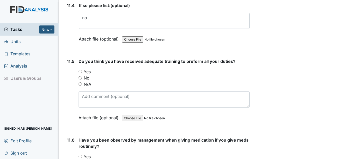
click at [79, 86] on input "N/A" at bounding box center [80, 83] width 3 height 3
radio input "true"
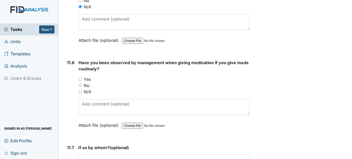
scroll to position [8744, 0]
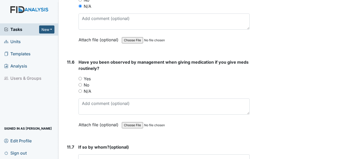
click at [80, 93] on input "N/A" at bounding box center [80, 90] width 3 height 3
radio input "true"
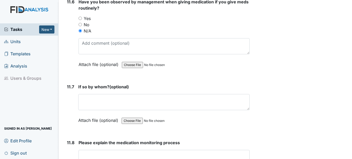
scroll to position [8821, 0]
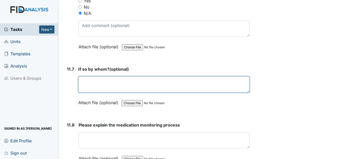
click at [93, 92] on textarea at bounding box center [163, 84] width 171 height 16
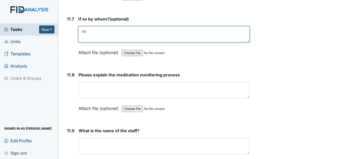
scroll to position [8873, 0]
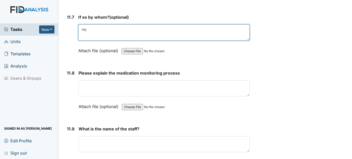
type textarea "no"
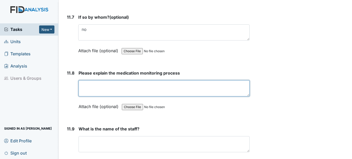
click at [90, 96] on textarea at bounding box center [164, 88] width 171 height 16
type textarea "o"
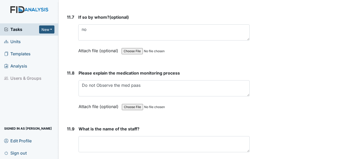
drag, startPoint x: 130, startPoint y: 98, endPoint x: 205, endPoint y: 67, distance: 81.4
click at [205, 57] on div "Attach file (optional) You can upload .pdf, .txt, .jpg, .jpeg, .png, .csv, .xls…" at bounding box center [163, 51] width 171 height 13
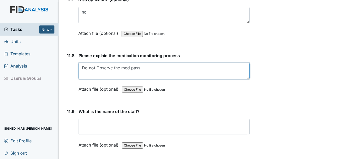
scroll to position [8899, 0]
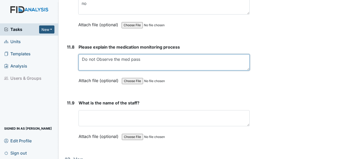
click at [88, 70] on textarea "Do not Observe the med pass" at bounding box center [164, 62] width 171 height 16
click at [92, 70] on textarea "Donot Observe the med pass" at bounding box center [164, 62] width 171 height 16
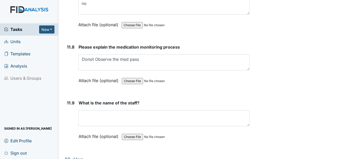
drag, startPoint x: 89, startPoint y: 74, endPoint x: 232, endPoint y: 98, distance: 144.4
click at [232, 87] on div "Attach file (optional) You can upload .pdf, .txt, .jpg, .jpeg, .png, .csv, .xls…" at bounding box center [164, 80] width 171 height 13
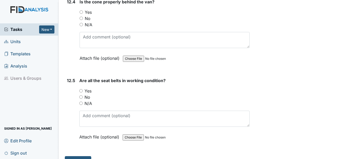
scroll to position [9329, 0]
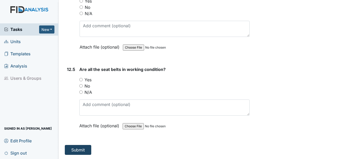
type textarea "Don't Observe the med pass"
click at [80, 148] on button "Submit" at bounding box center [78, 150] width 26 height 10
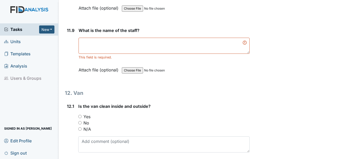
scroll to position [8972, 0]
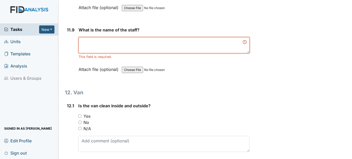
click at [128, 53] on textarea at bounding box center [164, 45] width 171 height 16
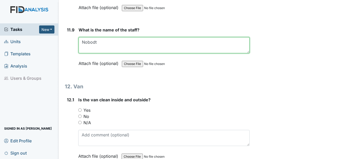
drag, startPoint x: 128, startPoint y: 58, endPoint x: 93, endPoint y: 53, distance: 34.9
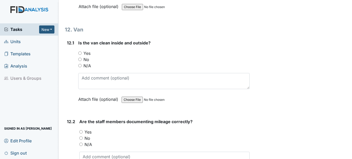
scroll to position [8998, 0]
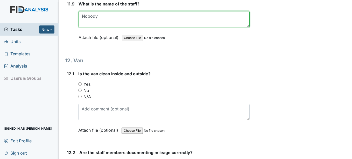
click at [108, 27] on textarea "Nobody" at bounding box center [164, 19] width 171 height 16
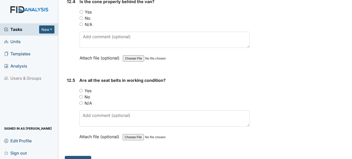
scroll to position [9329, 0]
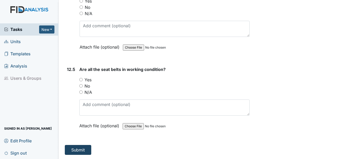
type textarea "Noone"
click at [81, 149] on button "Submit" at bounding box center [78, 150] width 26 height 10
click at [85, 149] on button "Submit" at bounding box center [78, 150] width 26 height 10
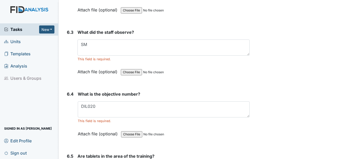
scroll to position [3158, 0]
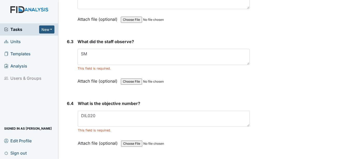
type textarea "Corn Biscuit Spaghetti Green beans water milk Kool aid"
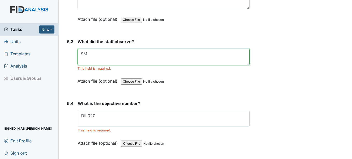
click at [81, 59] on textarea "SM" at bounding box center [164, 57] width 172 height 16
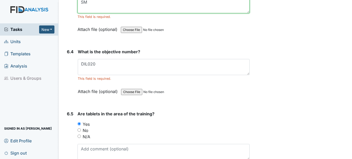
scroll to position [3210, 0]
type textarea "SM"
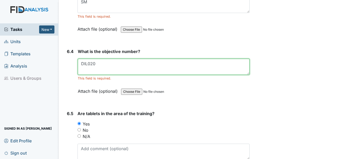
click at [82, 73] on textarea "DIL020" at bounding box center [164, 67] width 172 height 16
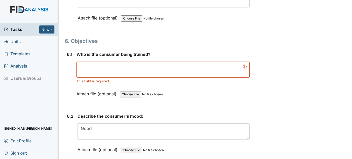
scroll to position [3029, 0]
type textarea "DIL020"
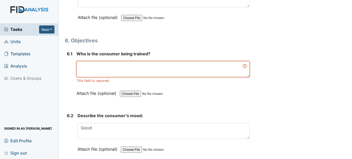
click at [126, 70] on textarea at bounding box center [162, 69] width 173 height 16
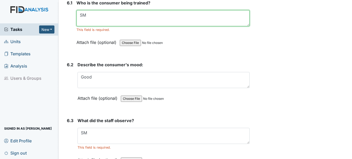
scroll to position [3106, 0]
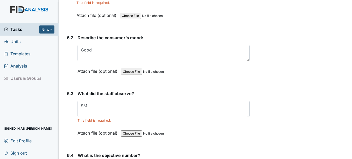
type textarea "SM"
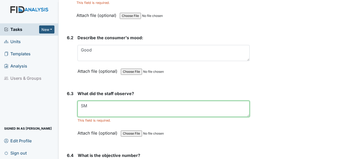
click at [106, 112] on textarea "SM" at bounding box center [164, 109] width 172 height 16
click at [107, 109] on textarea "S" at bounding box center [164, 109] width 172 height 16
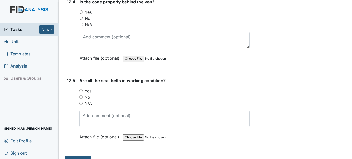
scroll to position [9329, 0]
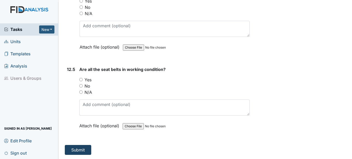
type textarea "SB"
click at [80, 150] on button "Submit" at bounding box center [78, 150] width 26 height 10
